Goal: Task Accomplishment & Management: Use online tool/utility

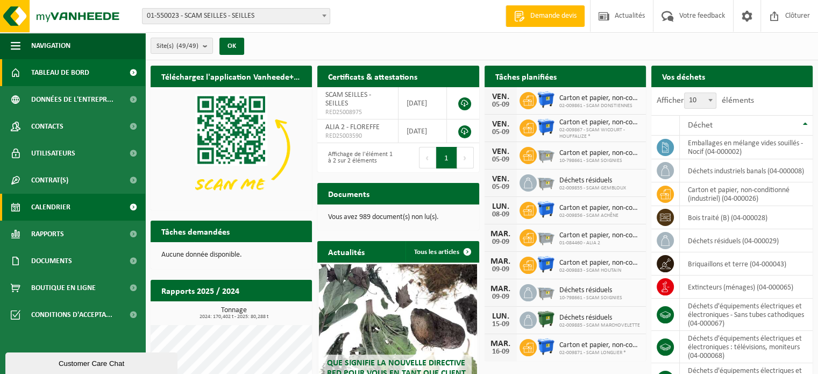
click at [70, 205] on link "Calendrier" at bounding box center [72, 207] width 145 height 27
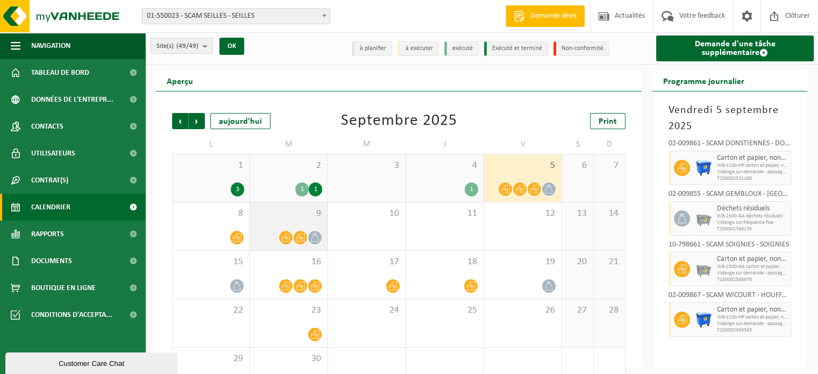
click at [281, 204] on div "9" at bounding box center [288, 226] width 77 height 48
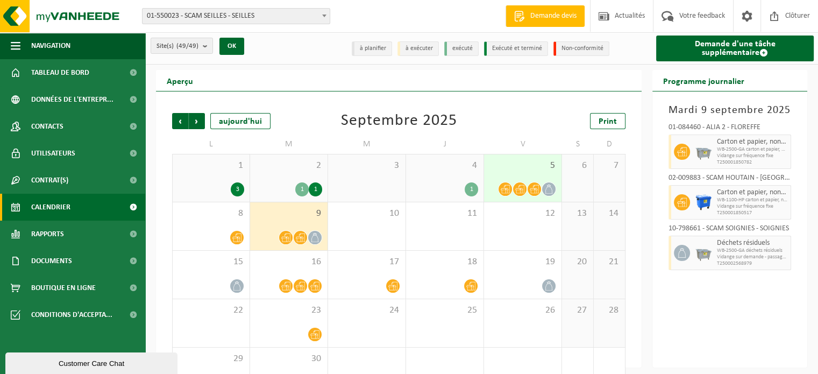
click at [278, 183] on div "1 1" at bounding box center [289, 189] width 67 height 14
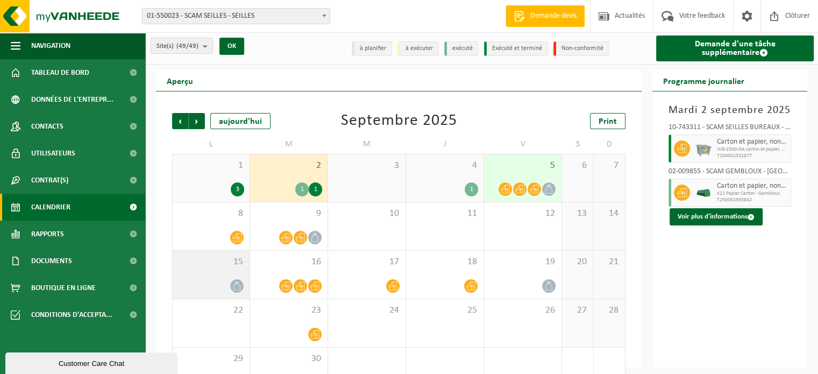
click at [203, 262] on span "15" at bounding box center [211, 262] width 66 height 12
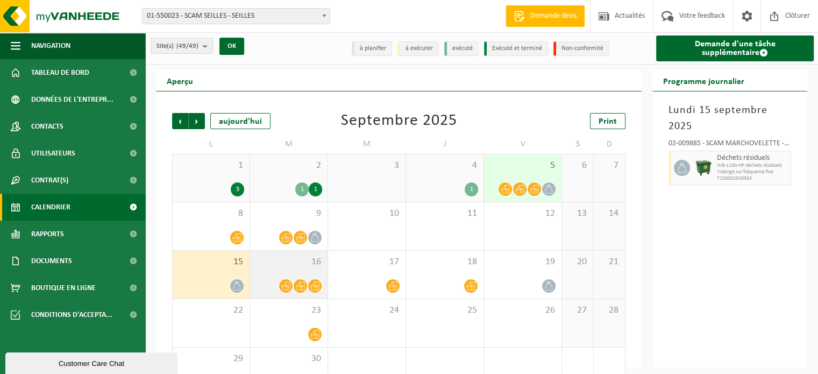
click at [301, 264] on span "16" at bounding box center [289, 262] width 67 height 12
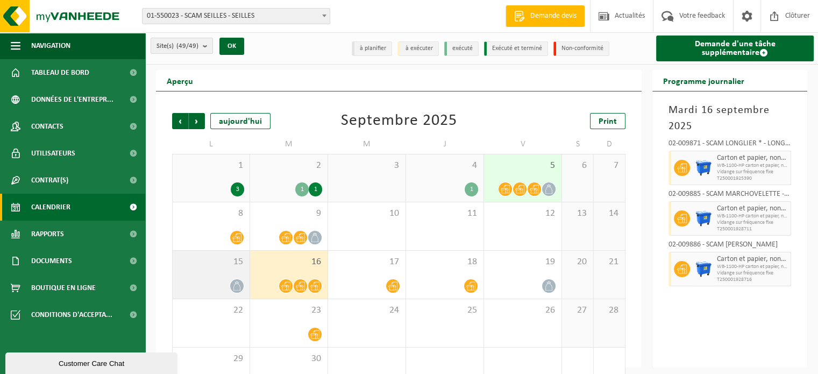
click at [209, 262] on span "15" at bounding box center [211, 262] width 66 height 12
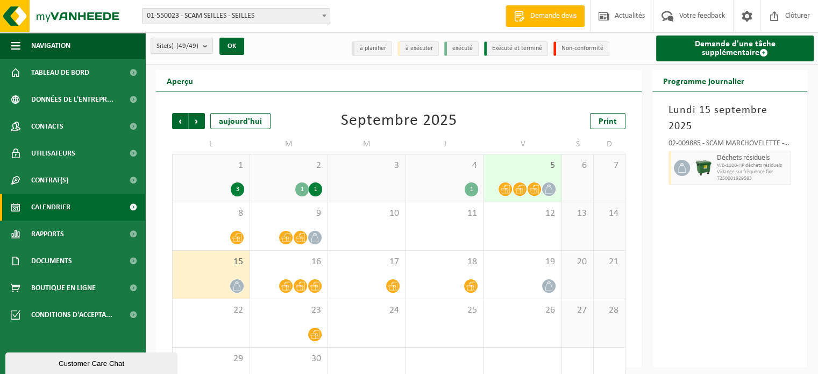
click at [209, 262] on span "15" at bounding box center [211, 262] width 66 height 12
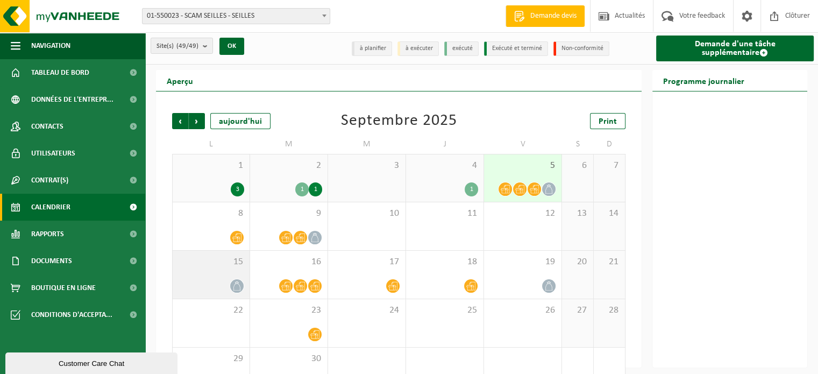
click at [209, 262] on span "15" at bounding box center [211, 262] width 66 height 12
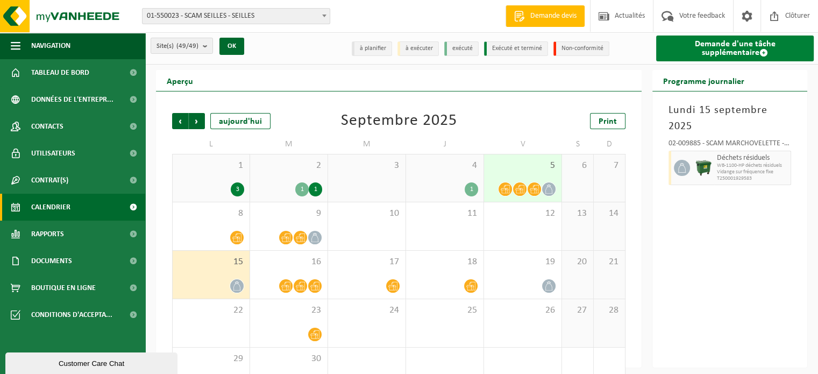
click at [720, 47] on link "Demande d'une tâche supplémentaire" at bounding box center [735, 49] width 158 height 26
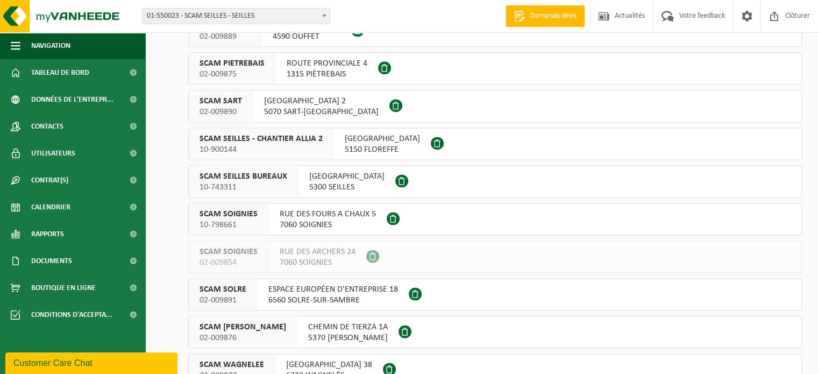
scroll to position [1439, 0]
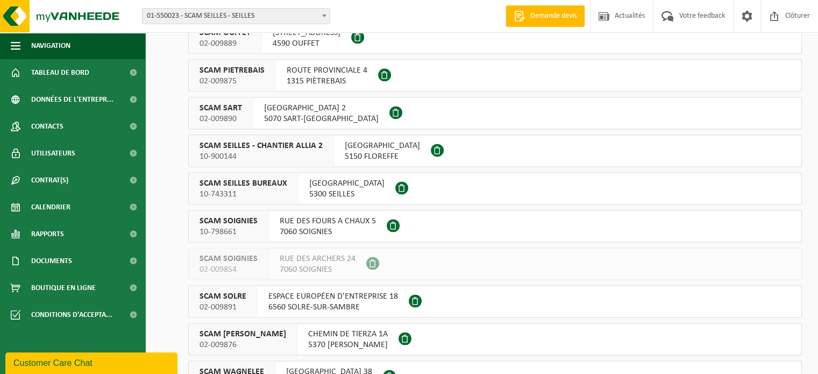
click at [495, 189] on button "SCAM SEILLES BUREAUX 10-743311 RUE BOURIE 16 5300 SEILLES" at bounding box center [495, 188] width 614 height 32
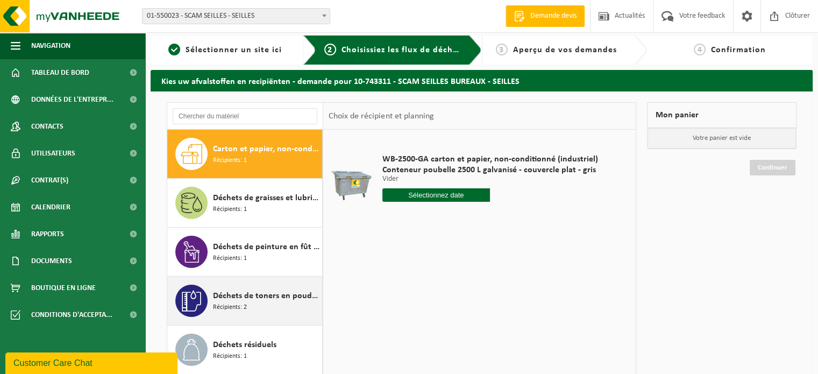
scroll to position [1, 0]
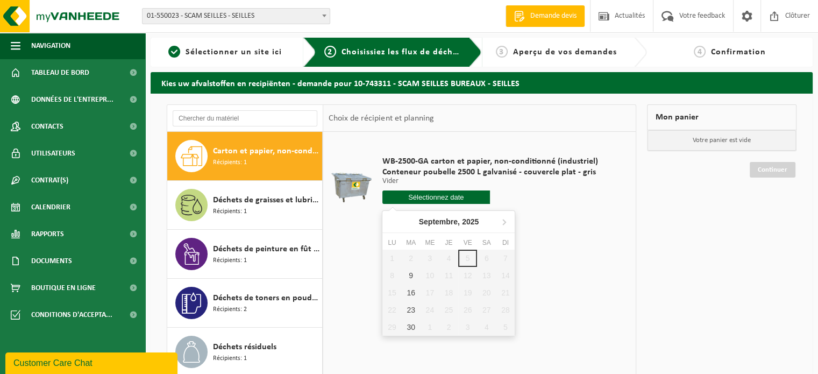
click at [424, 195] on input "text" at bounding box center [436, 196] width 108 height 13
click at [593, 258] on div "WB-2500-GA carton et papier, non-conditionné (industriel) Conteneur poubelle 25…" at bounding box center [479, 293] width 313 height 323
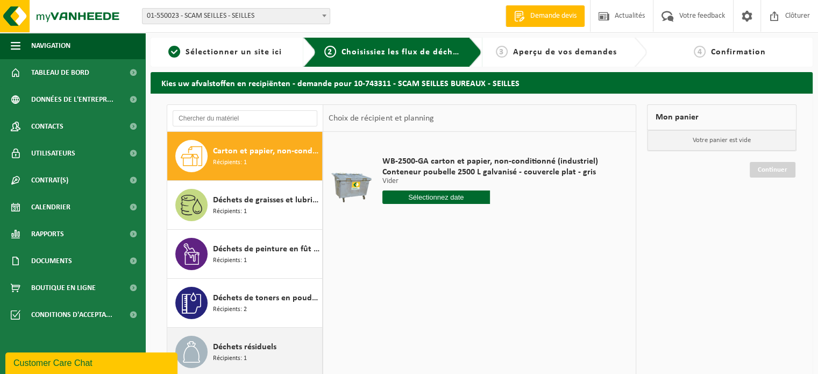
click at [251, 341] on span "Déchets résiduels" at bounding box center [244, 347] width 63 height 13
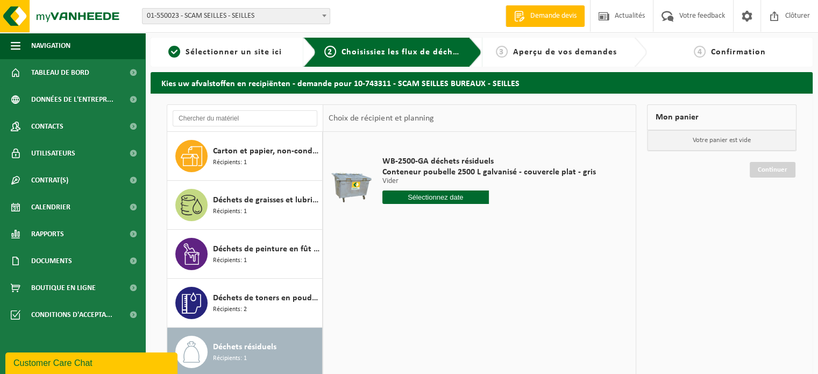
click at [387, 256] on div "WB-2500-GA déchets résiduels Conteneur poubelle 2500 L galvanisé - couvercle pl…" at bounding box center [479, 293] width 313 height 323
click at [71, 14] on img at bounding box center [64, 16] width 129 height 32
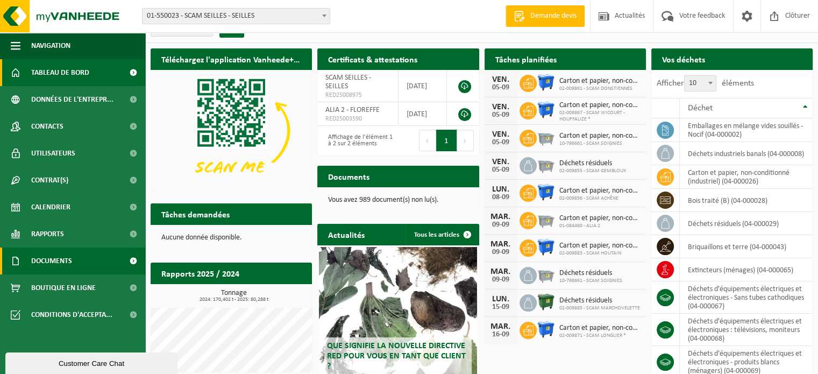
scroll to position [15, 0]
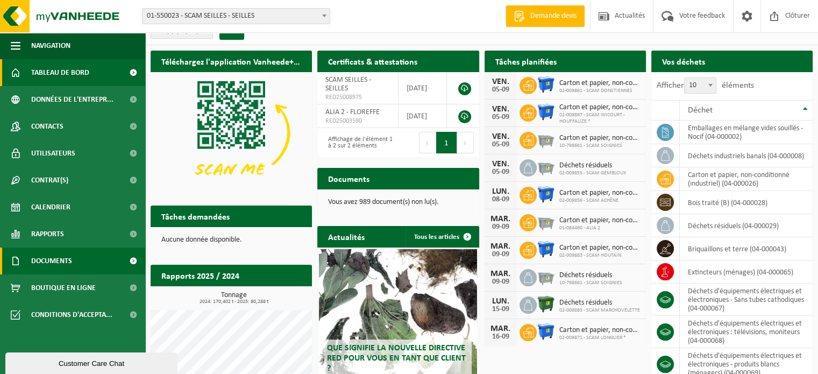
click at [98, 254] on link "Documents" at bounding box center [72, 260] width 145 height 27
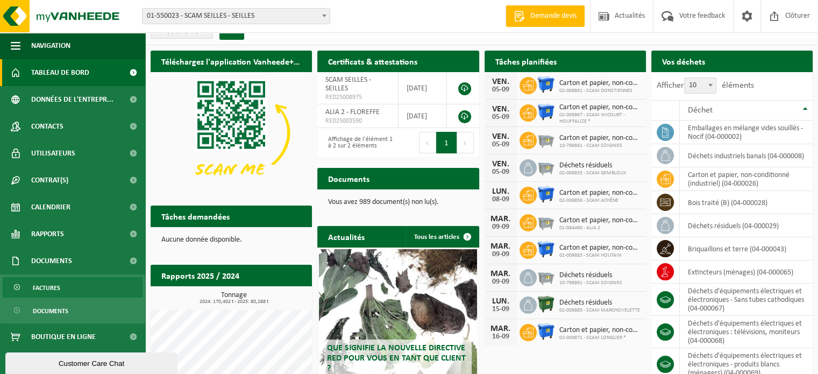
click at [58, 282] on span "Factures" at bounding box center [46, 288] width 27 height 20
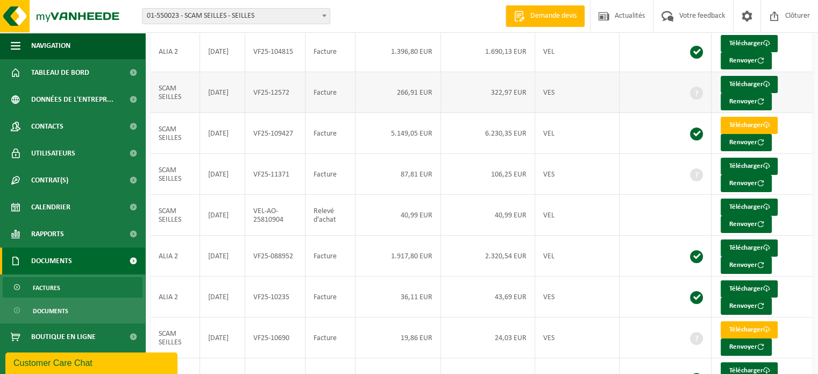
scroll to position [231, 0]
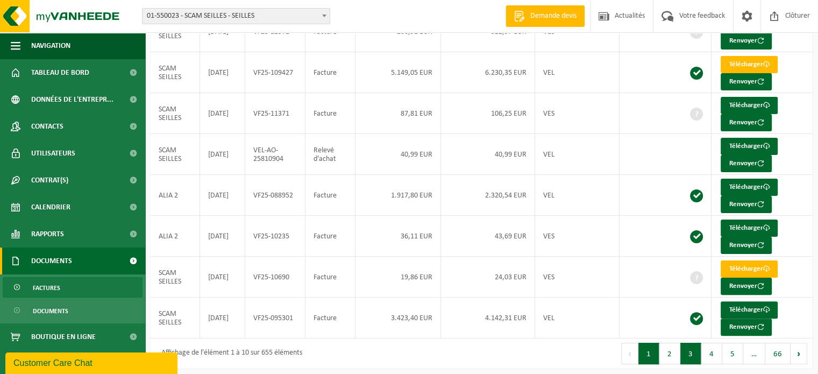
click at [689, 346] on button "3" at bounding box center [690, 354] width 21 height 22
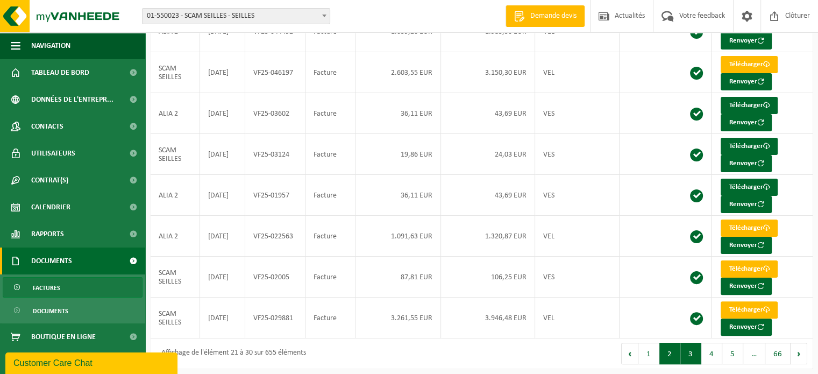
click at [673, 352] on button "2" at bounding box center [669, 354] width 21 height 22
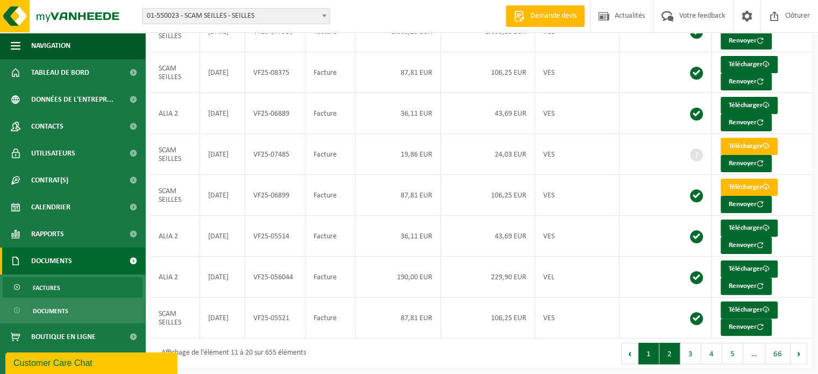
click at [652, 349] on button "1" at bounding box center [649, 354] width 21 height 22
